Goal: Leave review/rating: Share an evaluation or opinion about a product, service, or content

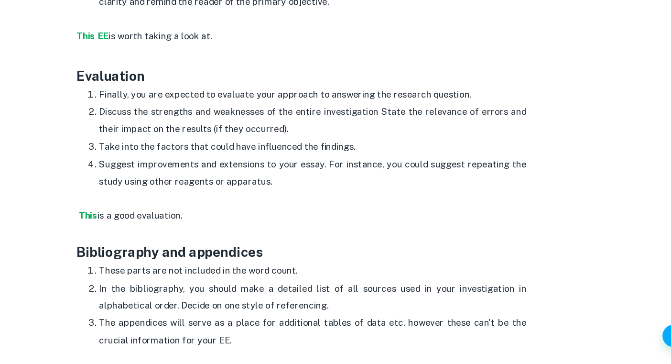
scroll to position [2383, 0]
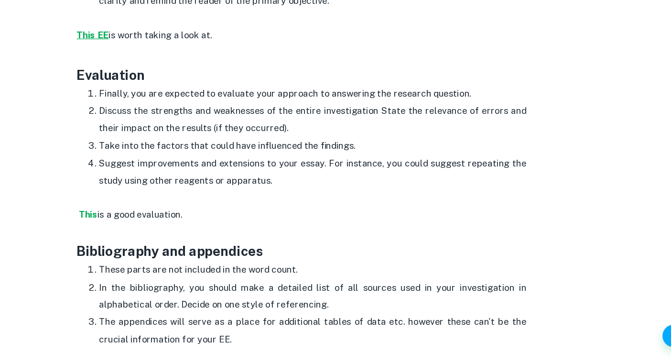
click at [156, 80] on strong "This EE" at bounding box center [157, 84] width 27 height 9
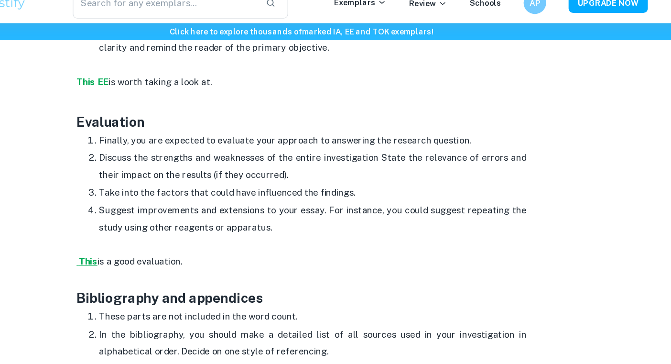
click at [153, 232] on strong "This" at bounding box center [154, 236] width 16 height 9
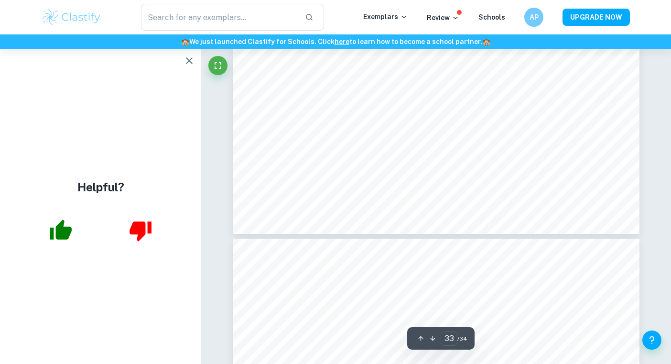
scroll to position [19418, 0]
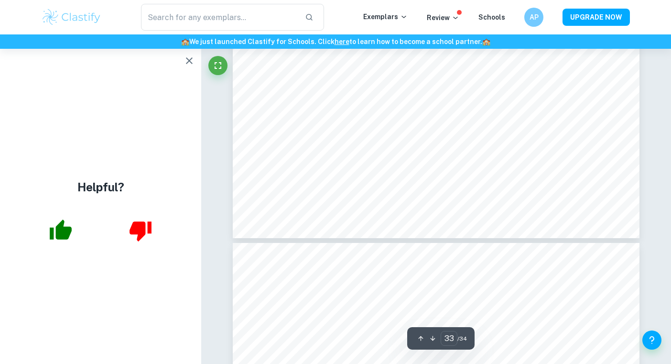
click at [59, 231] on icon "button" at bounding box center [61, 229] width 22 height 20
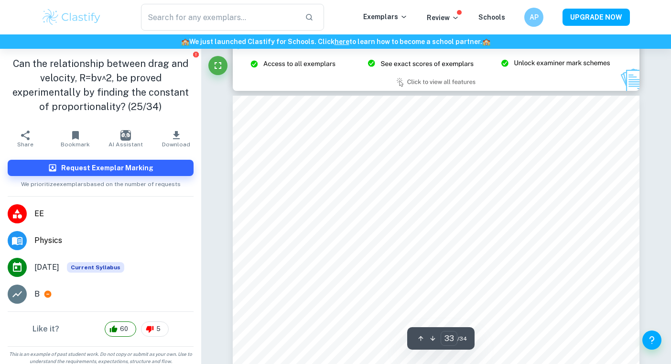
type input "32"
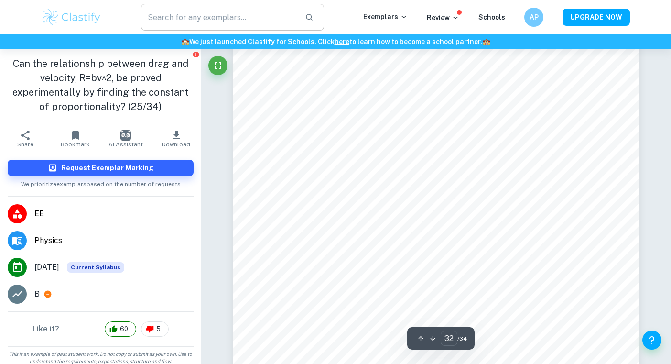
scroll to position [18534, 0]
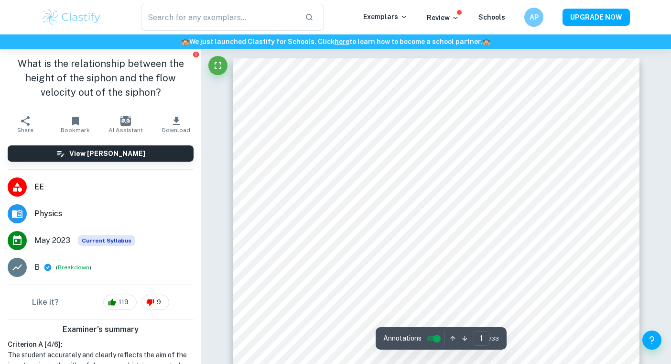
scroll to position [155, 0]
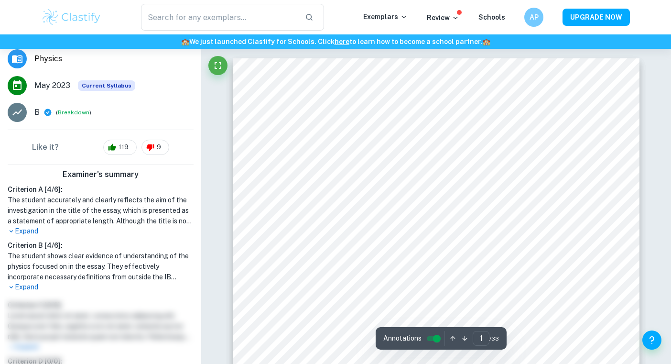
click at [32, 283] on p "Expand" at bounding box center [101, 287] width 186 height 10
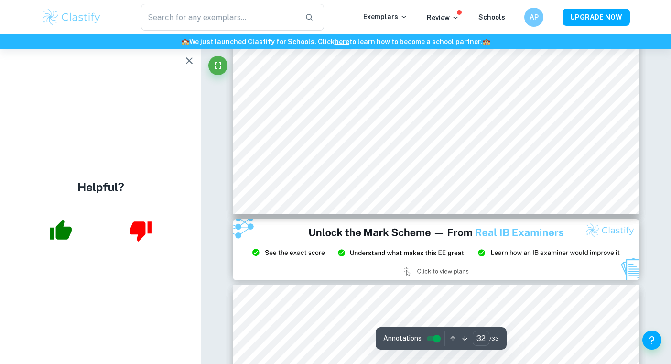
scroll to position [18795, 0]
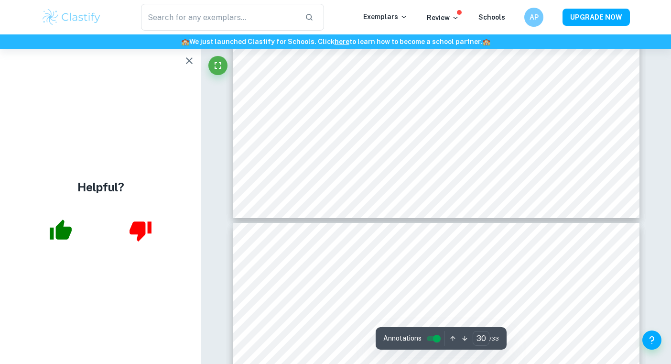
type input "31"
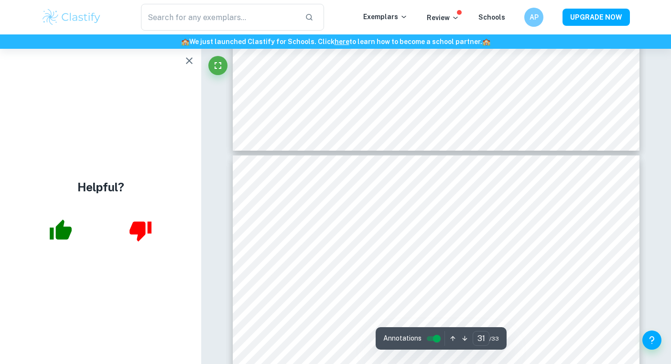
scroll to position [17703, 0]
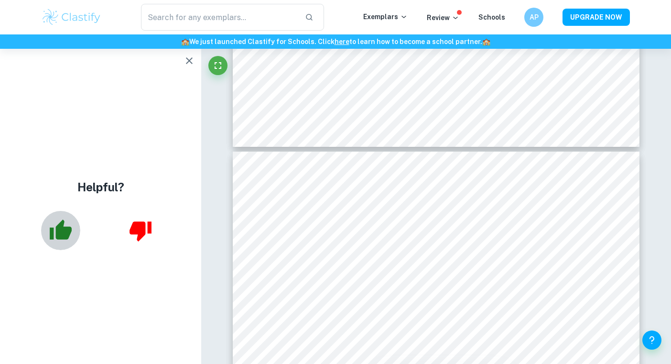
click at [56, 243] on button "button" at bounding box center [60, 230] width 39 height 39
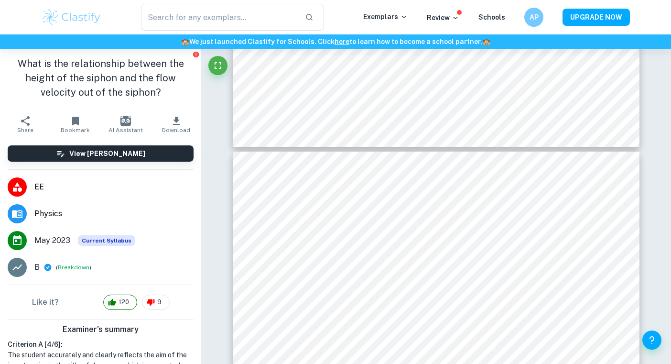
click at [70, 269] on button "Breakdown" at bounding box center [74, 267] width 32 height 9
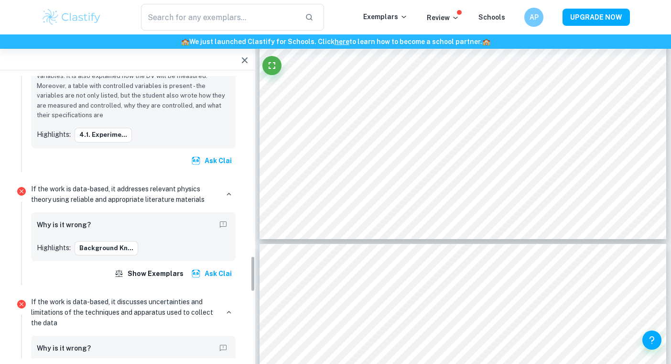
scroll to position [1419, 0]
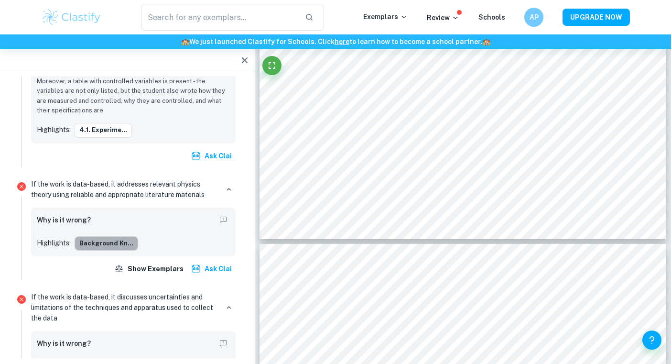
click at [111, 241] on button "Background Kn..." at bounding box center [107, 243] width 64 height 14
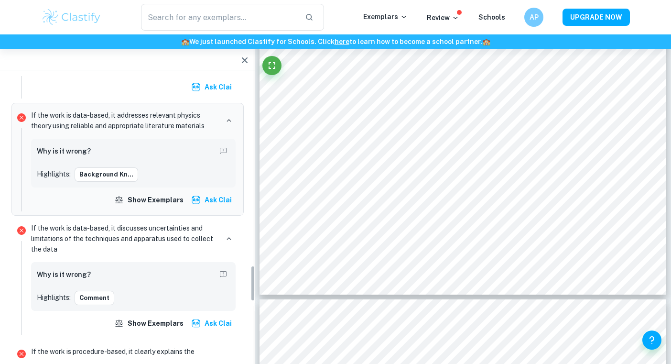
scroll to position [1489, 0]
click at [105, 297] on button "Comment" at bounding box center [95, 297] width 40 height 14
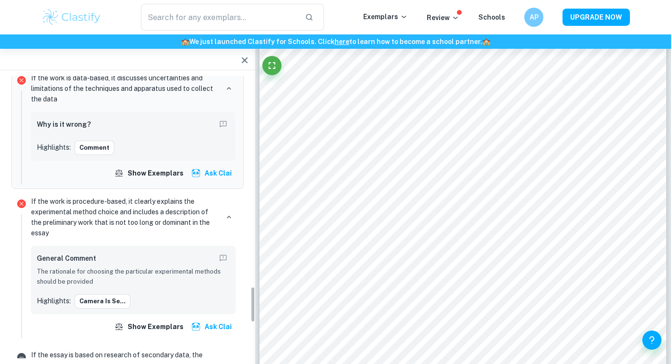
scroll to position [1656, 0]
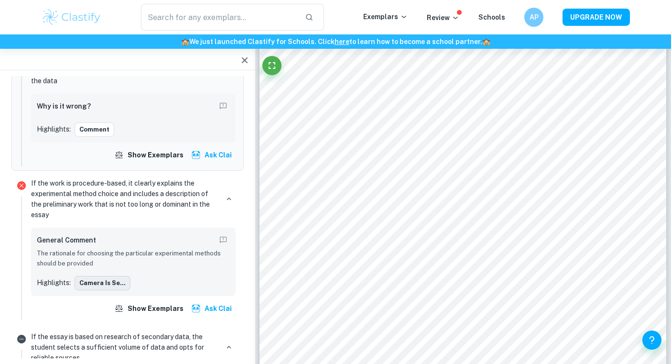
click at [89, 284] on button "camera is se..." at bounding box center [103, 283] width 56 height 14
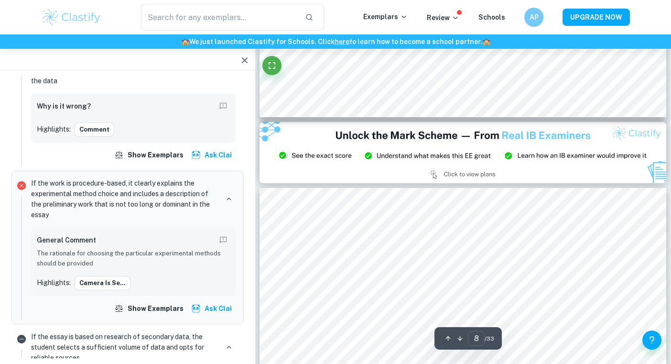
type input "9"
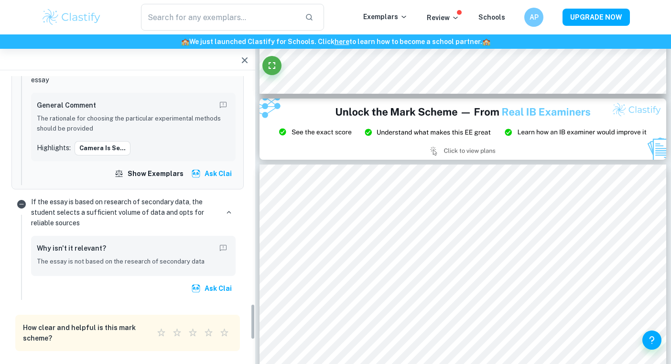
scroll to position [1792, 0]
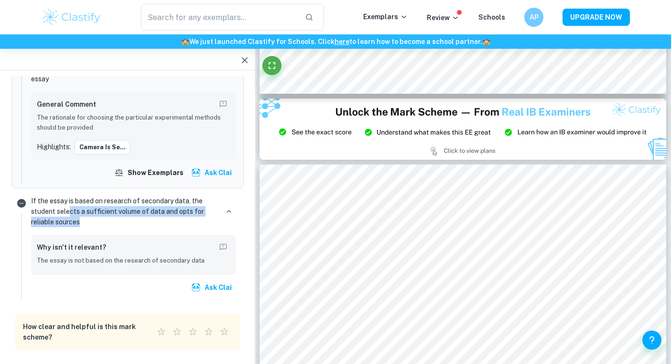
drag, startPoint x: 97, startPoint y: 218, endPoint x: 67, endPoint y: 208, distance: 31.3
click at [67, 208] on p "If the essay is based on research of secondary data, the student selects a suff…" at bounding box center [124, 211] width 187 height 32
drag, startPoint x: 67, startPoint y: 208, endPoint x: 75, endPoint y: 224, distance: 17.7
click at [75, 224] on p "If the essay is based on research of secondary data, the student selects a suff…" at bounding box center [124, 211] width 187 height 32
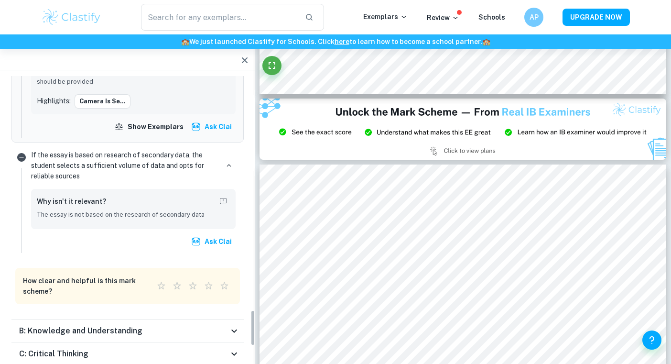
scroll to position [1840, 0]
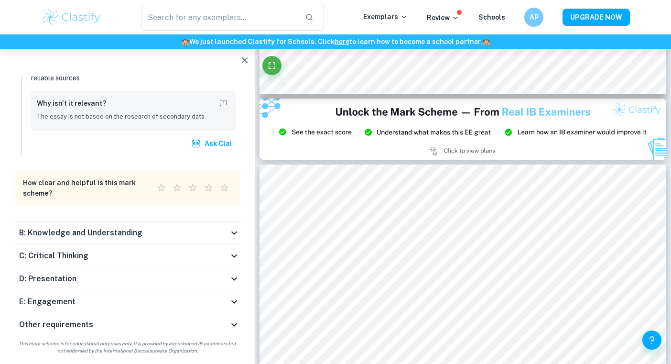
click at [91, 237] on h6 "B: Knowledge and Understanding" at bounding box center [80, 232] width 123 height 11
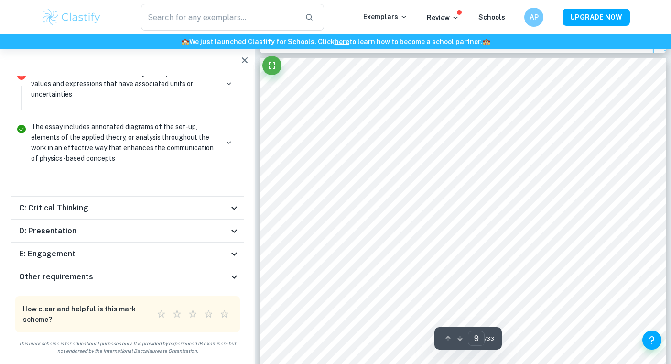
scroll to position [4909, 0]
